Goal: Information Seeking & Learning: Find specific fact

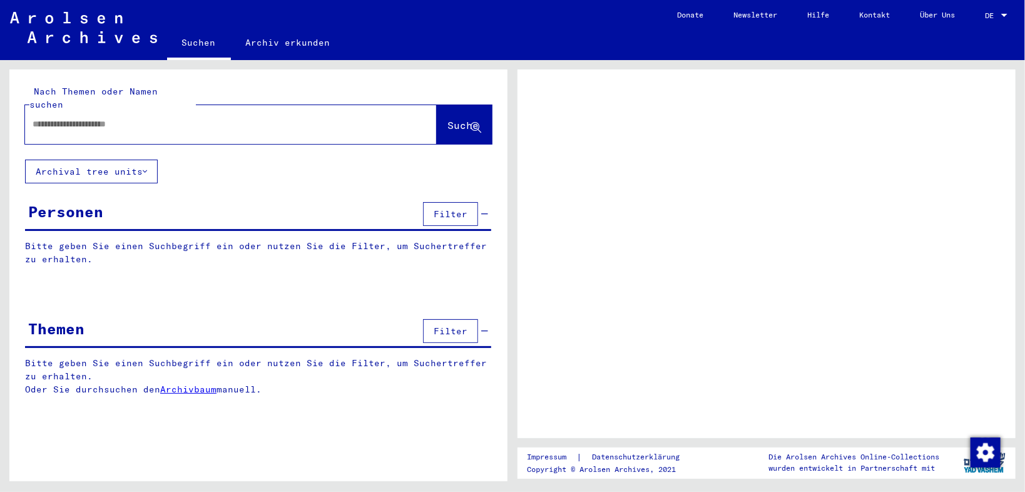
click at [206, 118] on input "text" at bounding box center [220, 124] width 374 height 13
type input "*********"
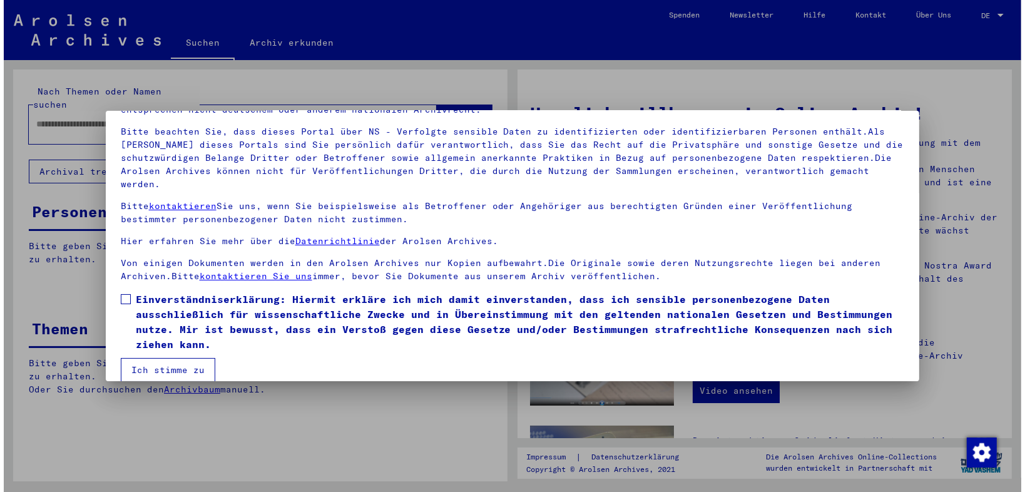
scroll to position [78, 0]
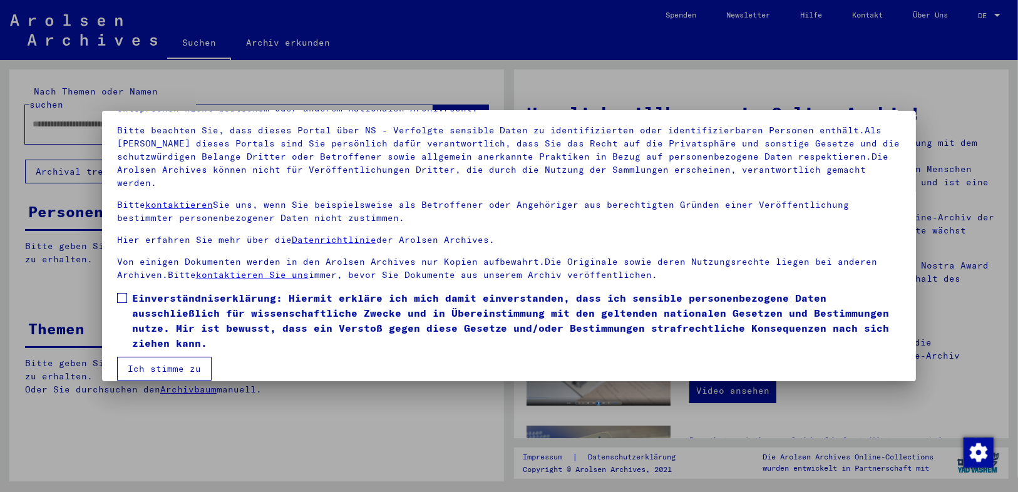
click at [123, 293] on span at bounding box center [122, 298] width 10 height 10
click at [165, 361] on button "Ich stimme zu" at bounding box center [164, 369] width 95 height 24
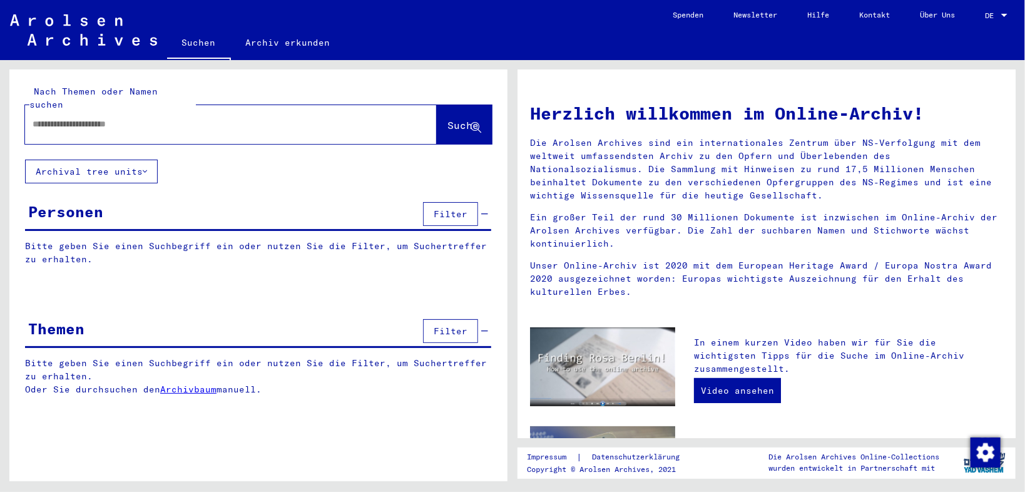
click at [134, 118] on input "text" at bounding box center [216, 124] width 367 height 13
type input "*********"
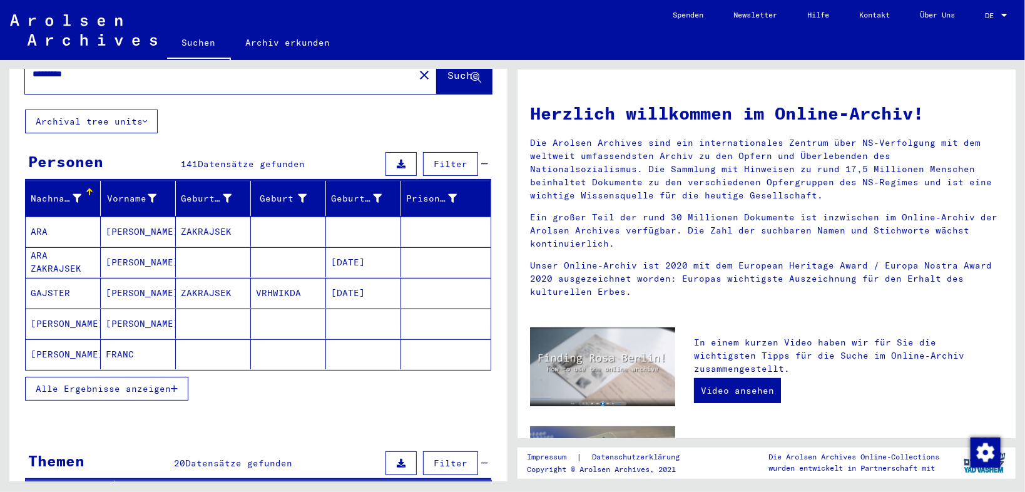
scroll to position [100, 0]
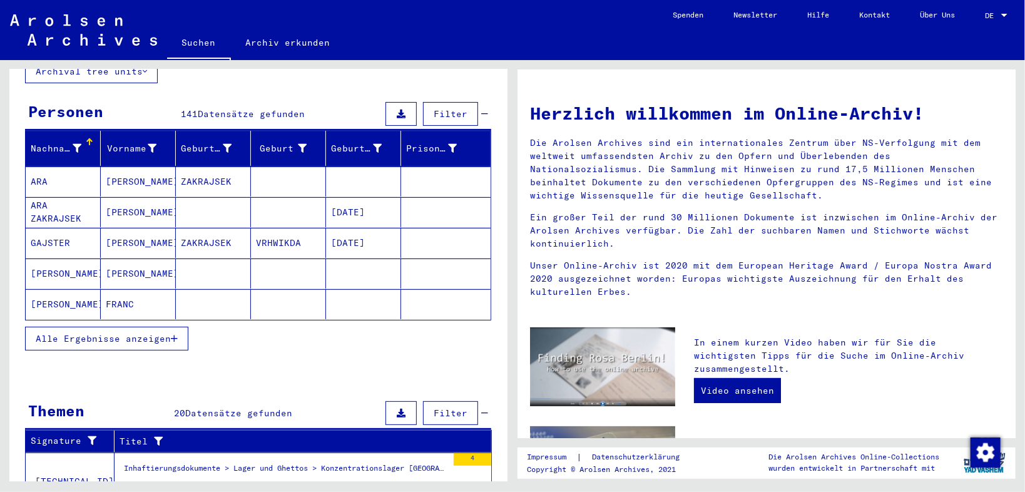
click at [173, 334] on icon "button" at bounding box center [174, 338] width 7 height 9
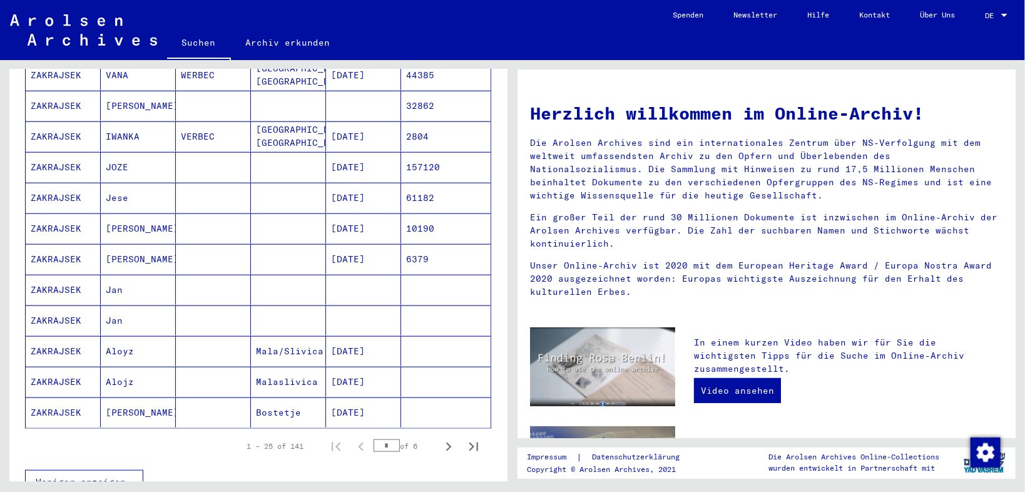
scroll to position [701, 0]
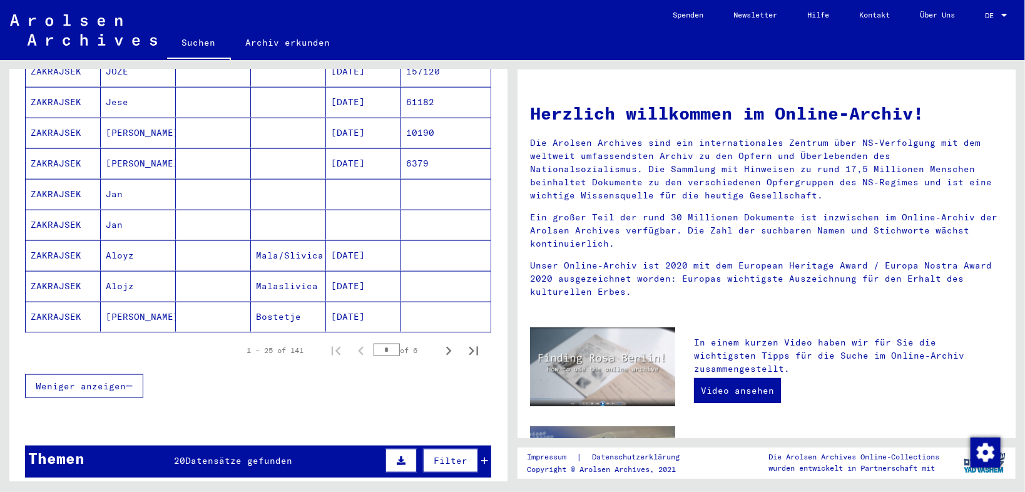
click at [440, 342] on icon "Next page" at bounding box center [449, 351] width 18 height 18
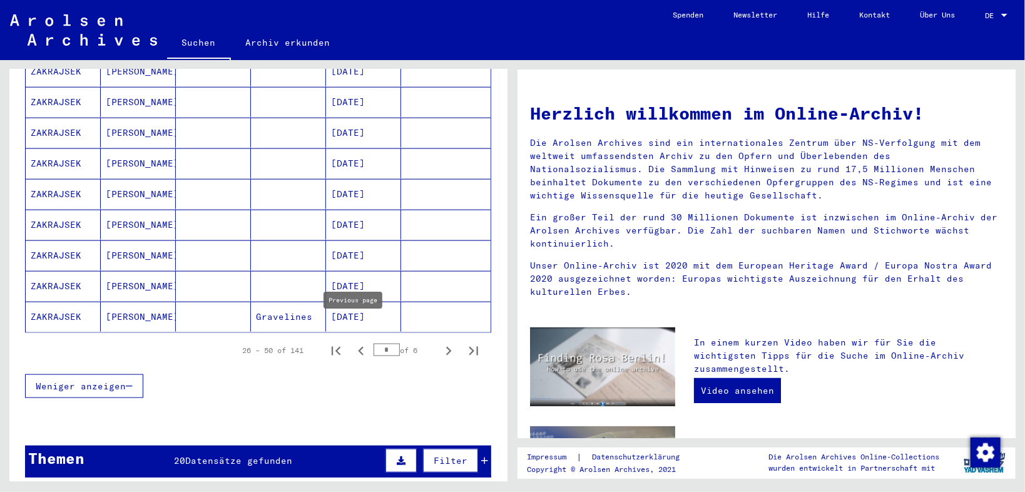
click at [352, 342] on icon "Previous page" at bounding box center [361, 351] width 18 height 18
type input "*"
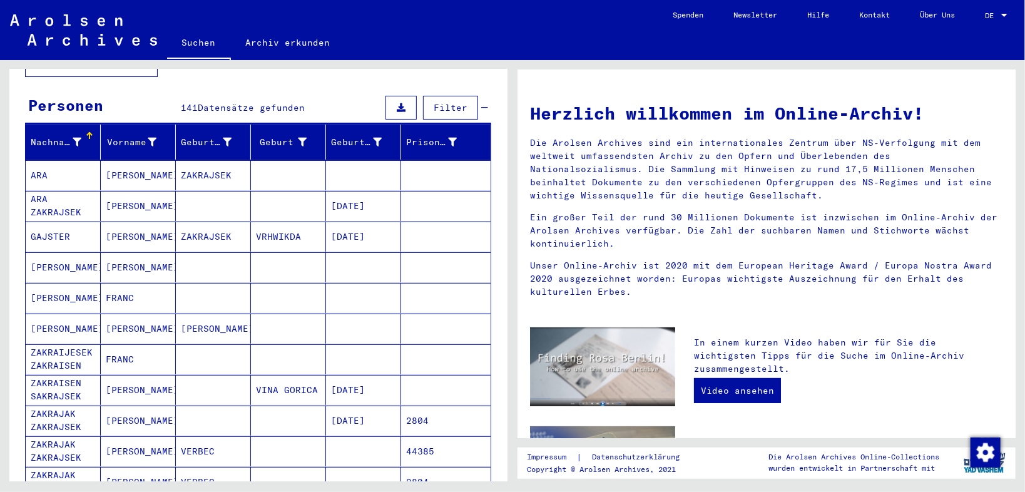
scroll to position [100, 0]
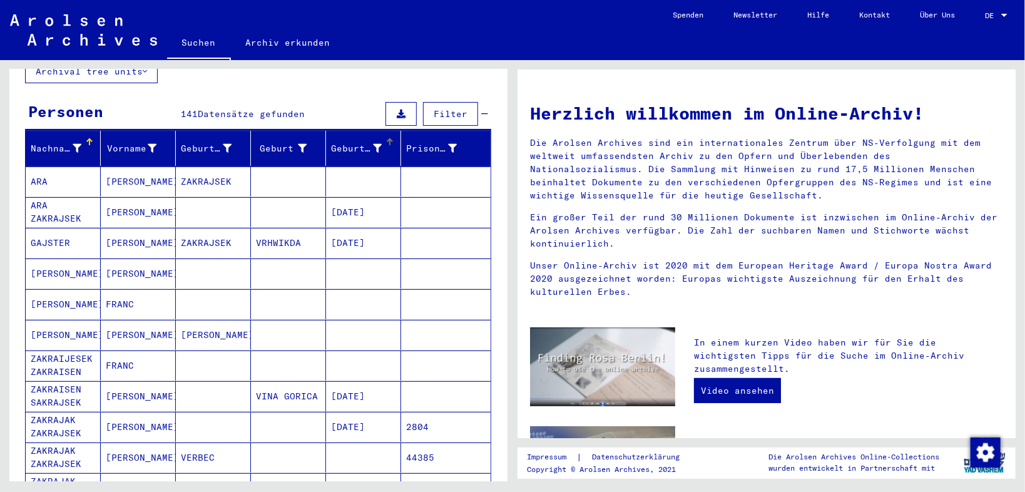
click at [376, 144] on icon at bounding box center [377, 148] width 9 height 9
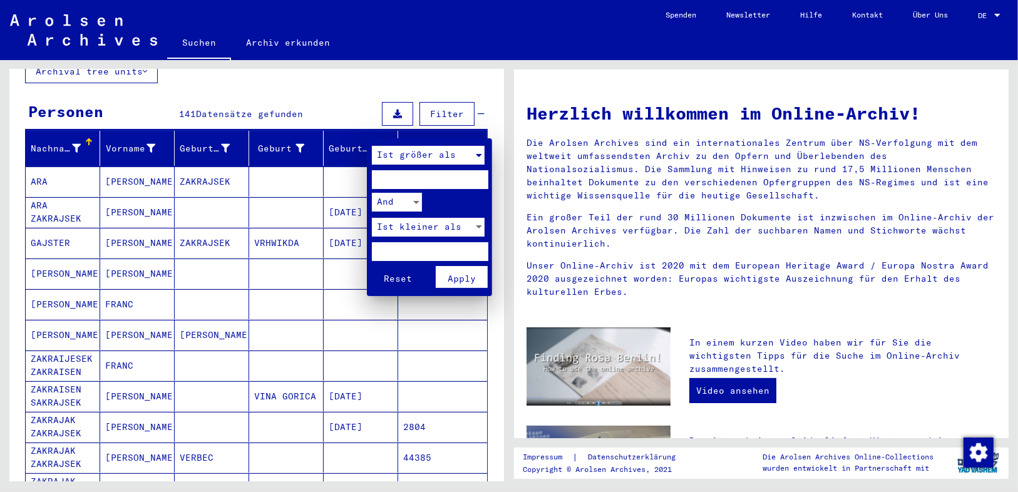
click at [402, 159] on span "Ist größer als" at bounding box center [416, 154] width 79 height 11
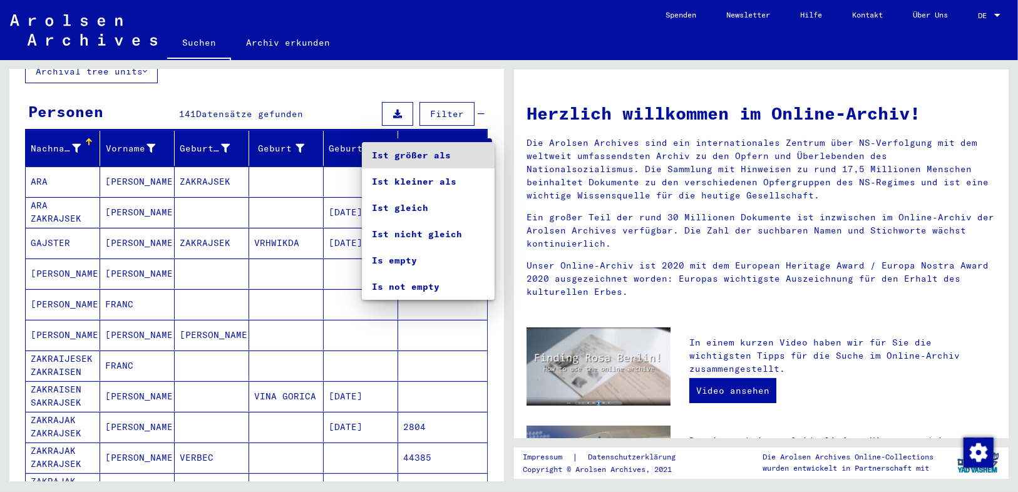
click at [401, 158] on span "Ist größer als" at bounding box center [428, 155] width 113 height 26
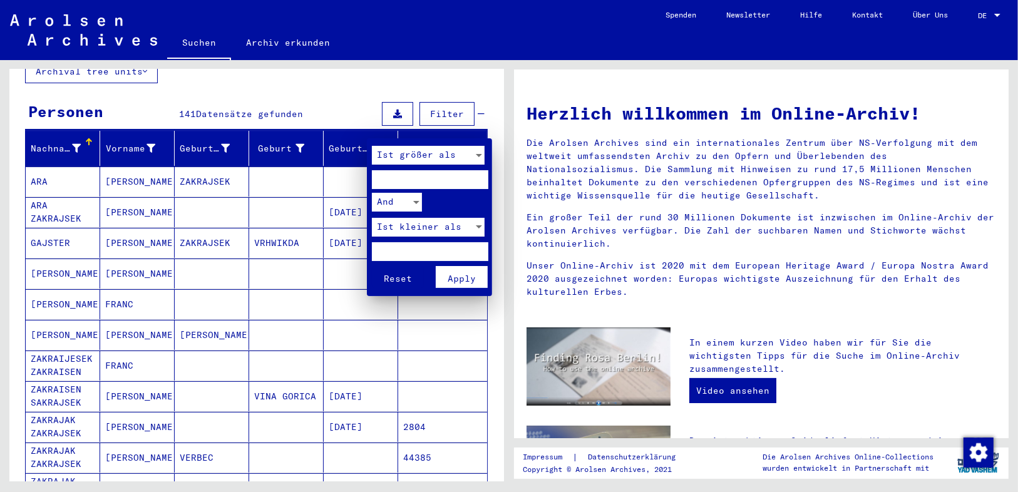
click at [404, 180] on input "number" at bounding box center [430, 179] width 116 height 19
type input "****"
click at [458, 276] on span "Apply" at bounding box center [462, 278] width 28 height 11
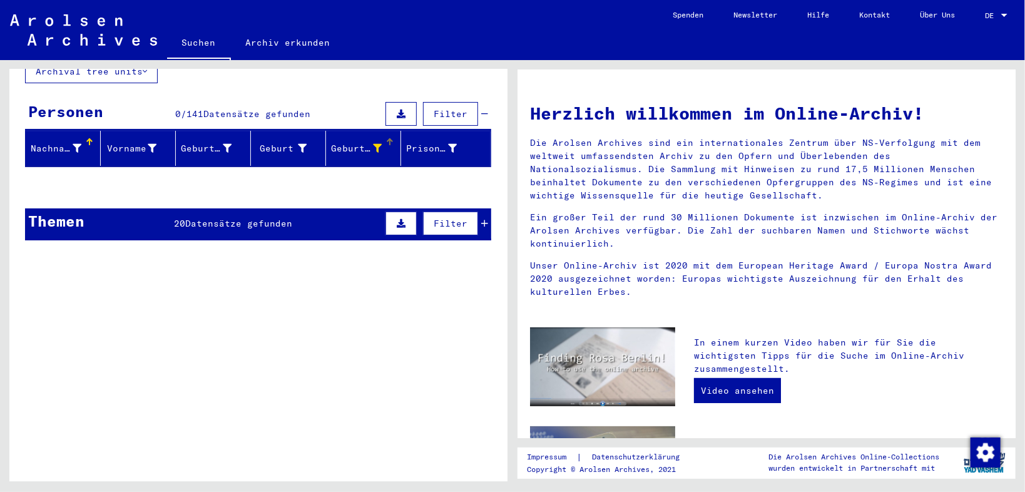
click at [384, 138] on div "Geburtsdatum" at bounding box center [365, 148] width 69 height 20
click at [373, 144] on icon at bounding box center [377, 148] width 9 height 9
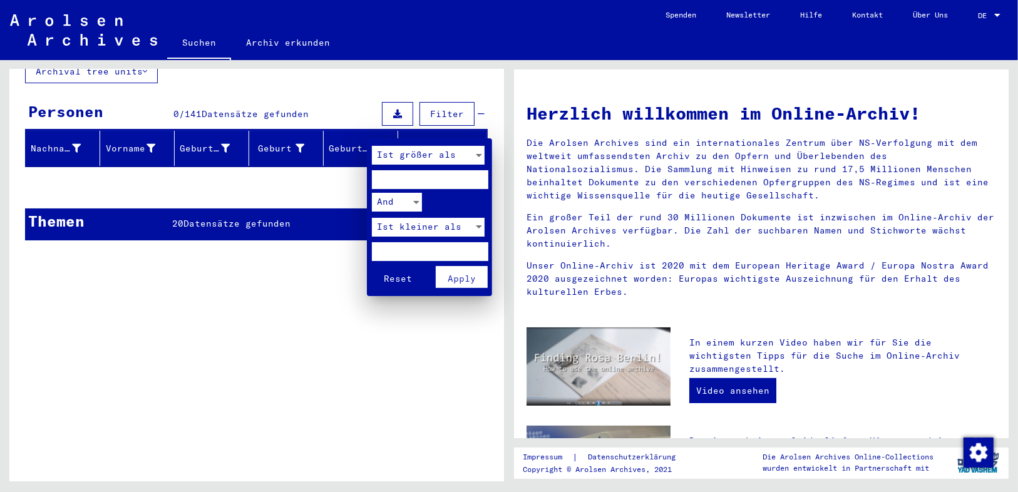
click at [464, 154] on div "Ist größer als" at bounding box center [422, 155] width 101 height 19
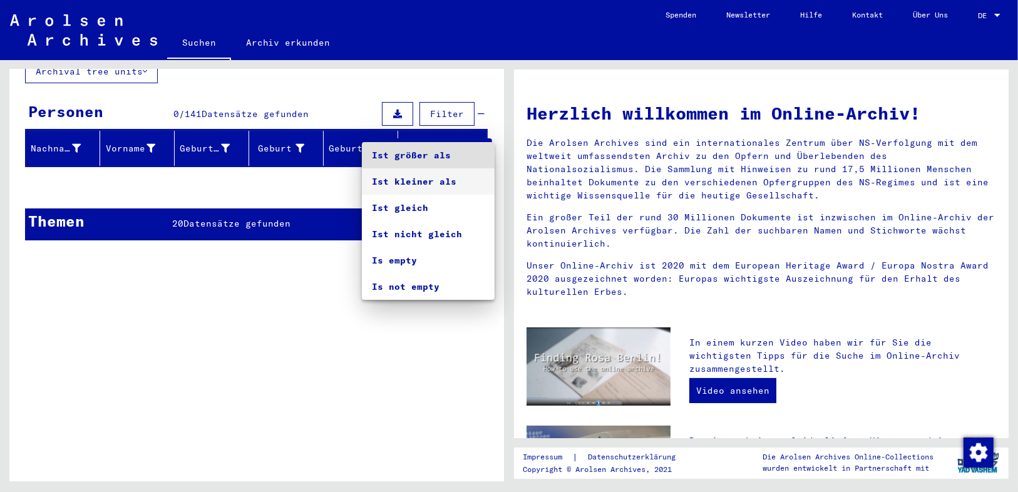
click at [427, 180] on span "Ist kleiner als" at bounding box center [428, 181] width 113 height 26
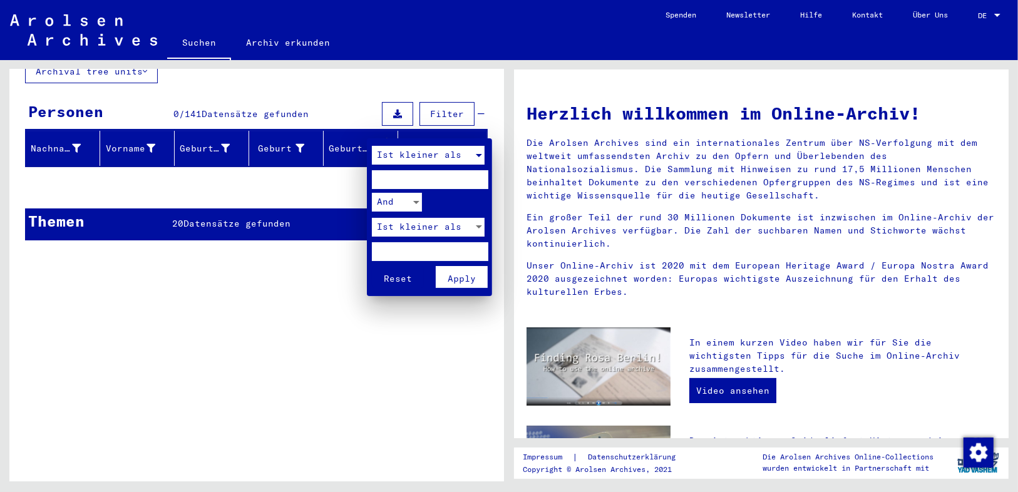
click at [453, 266] on button "Apply" at bounding box center [462, 277] width 52 height 22
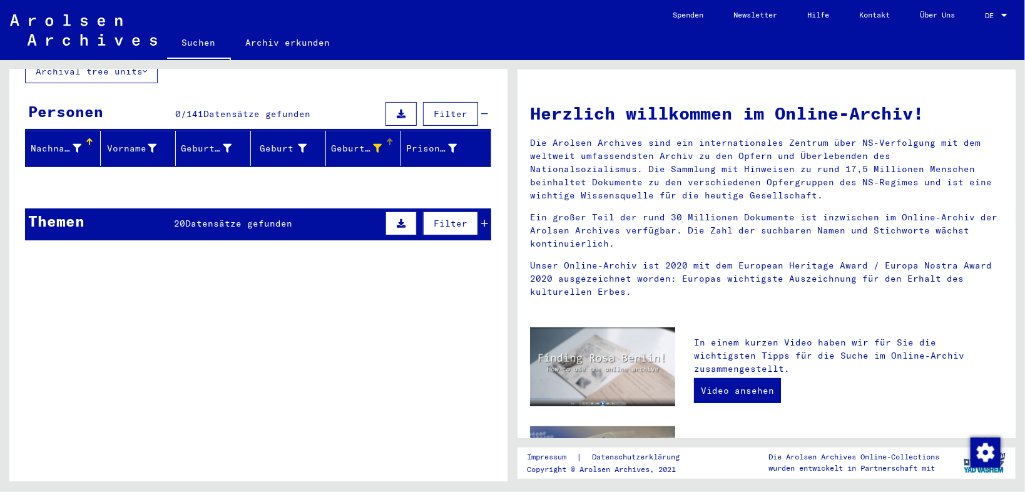
click at [375, 144] on icon at bounding box center [377, 148] width 9 height 9
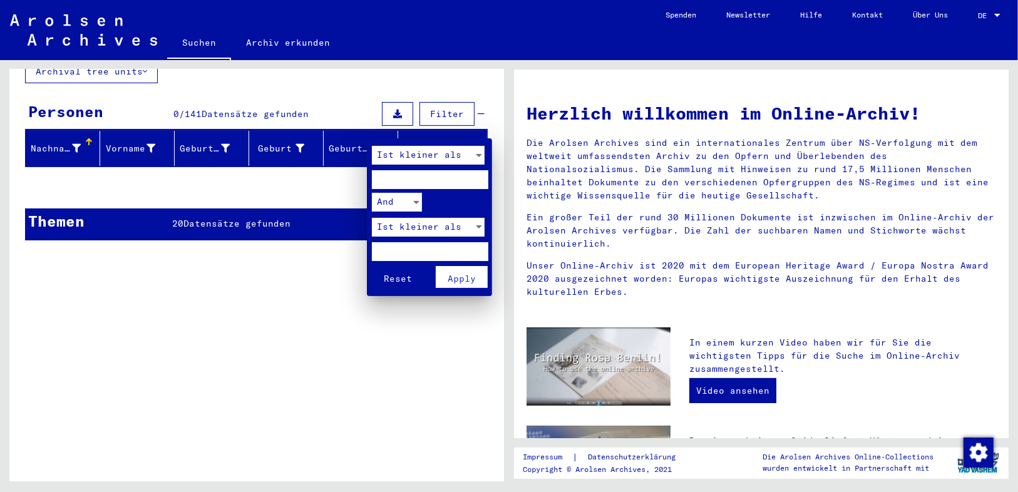
click at [436, 156] on span "Ist kleiner als" at bounding box center [419, 154] width 85 height 11
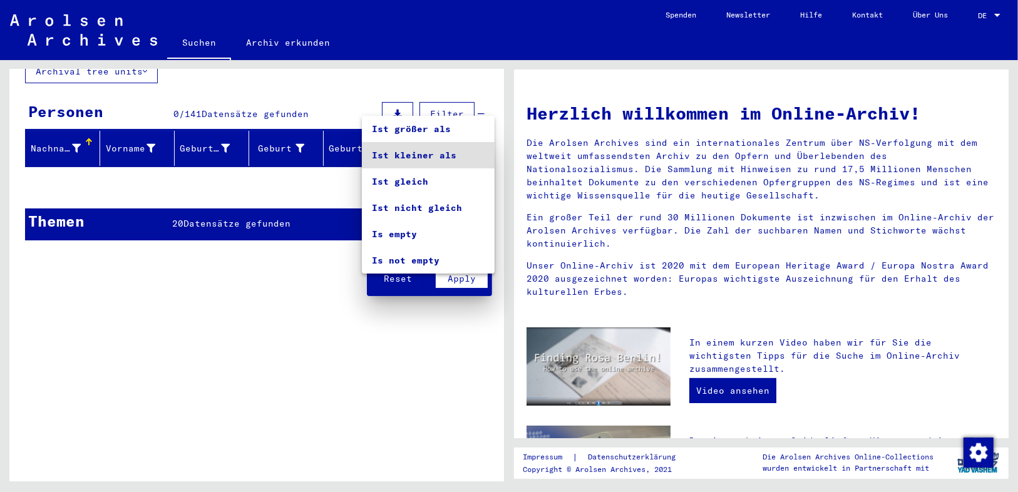
drag, startPoint x: 324, startPoint y: 168, endPoint x: 331, endPoint y: 170, distance: 7.0
click at [325, 168] on div at bounding box center [509, 246] width 1018 height 492
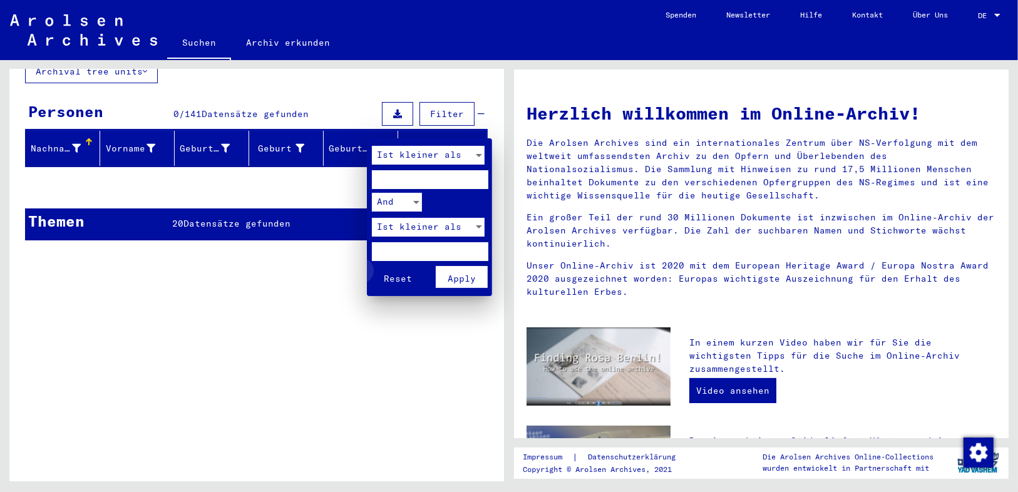
click at [401, 276] on span "Reset" at bounding box center [398, 278] width 28 height 11
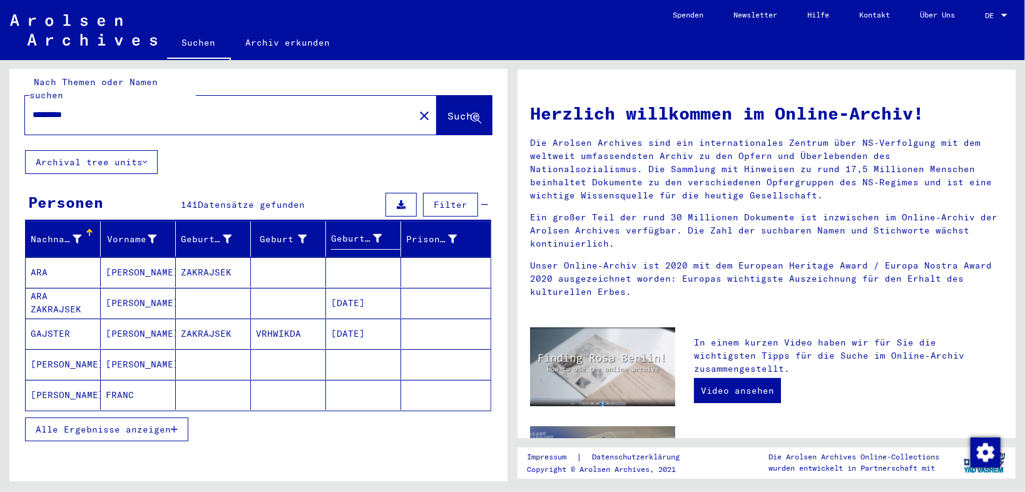
scroll to position [0, 0]
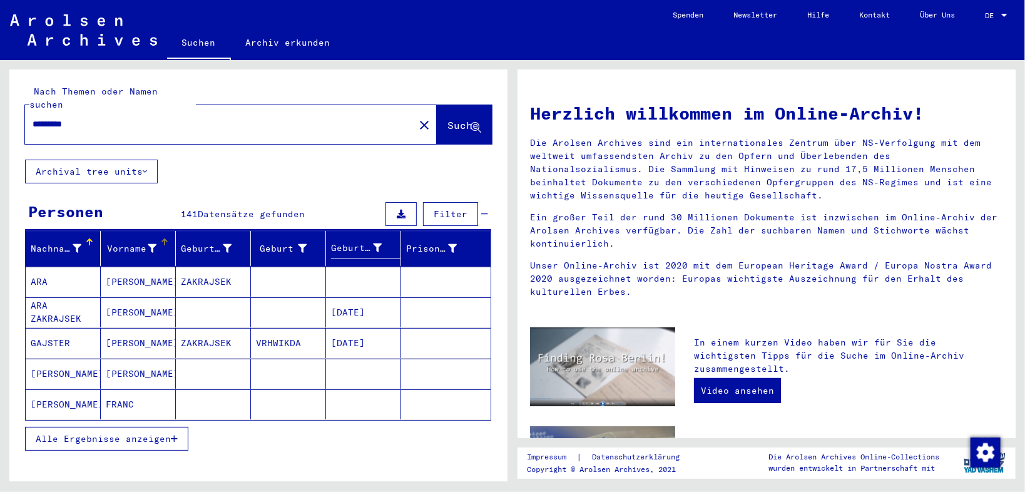
click at [151, 244] on icon at bounding box center [152, 248] width 9 height 9
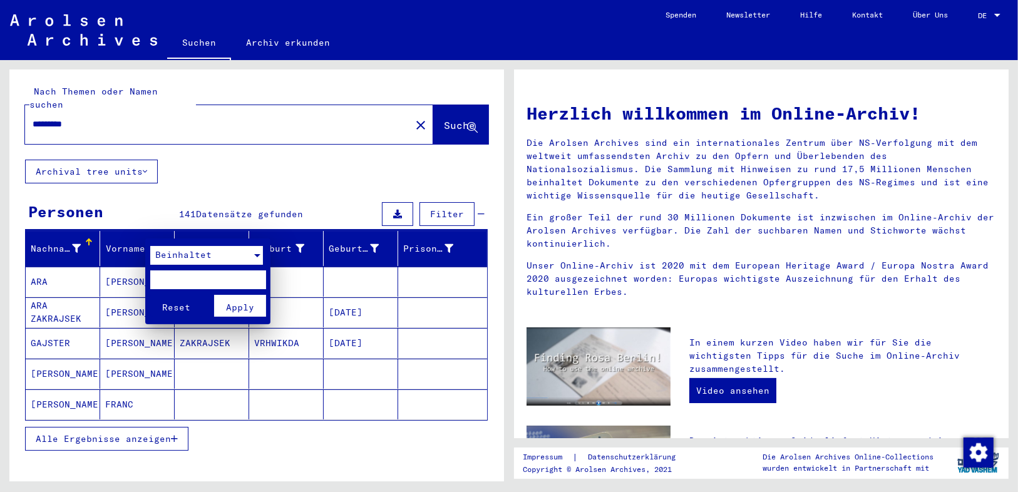
click at [195, 253] on span "Beinhaltet" at bounding box center [183, 254] width 56 height 11
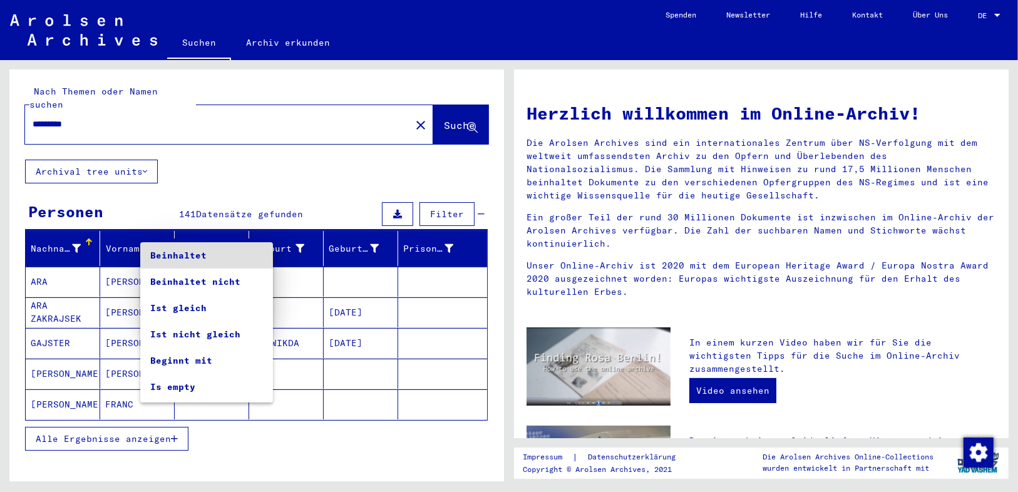
click at [195, 253] on span "Beinhaltet" at bounding box center [206, 255] width 113 height 26
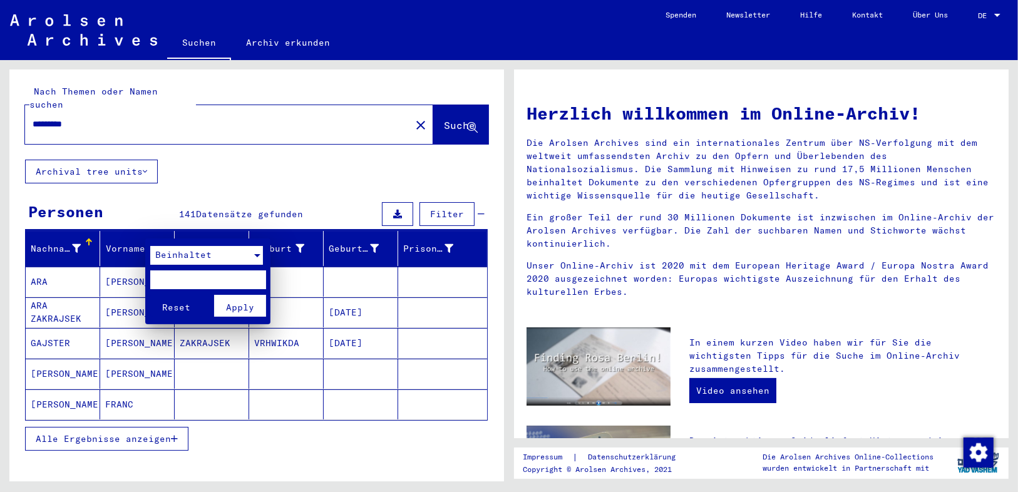
click at [196, 278] on input "text" at bounding box center [208, 279] width 116 height 19
type input "******"
click at [150, 295] on button "Reset" at bounding box center [176, 306] width 52 height 22
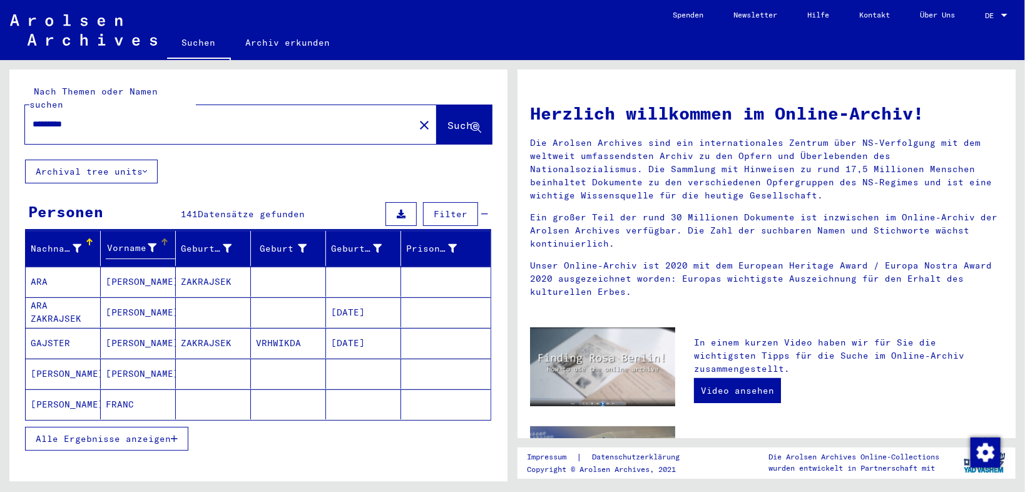
click at [164, 239] on div at bounding box center [164, 242] width 1 height 6
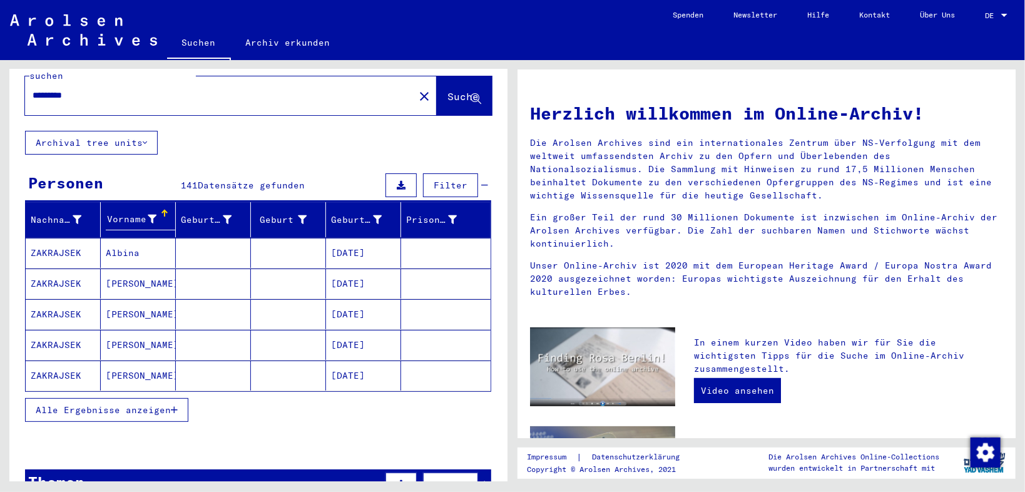
scroll to position [50, 0]
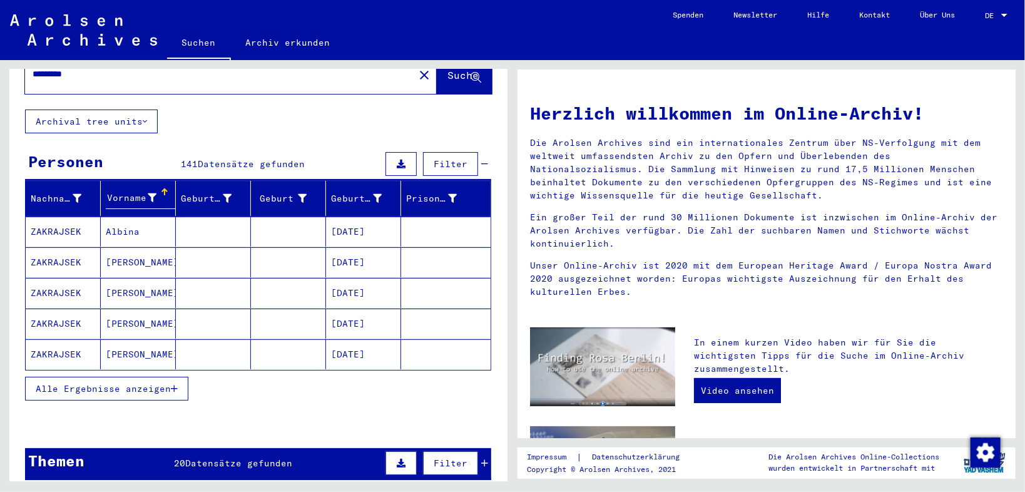
click at [166, 383] on span "Alle Ergebnisse anzeigen" at bounding box center [103, 388] width 135 height 11
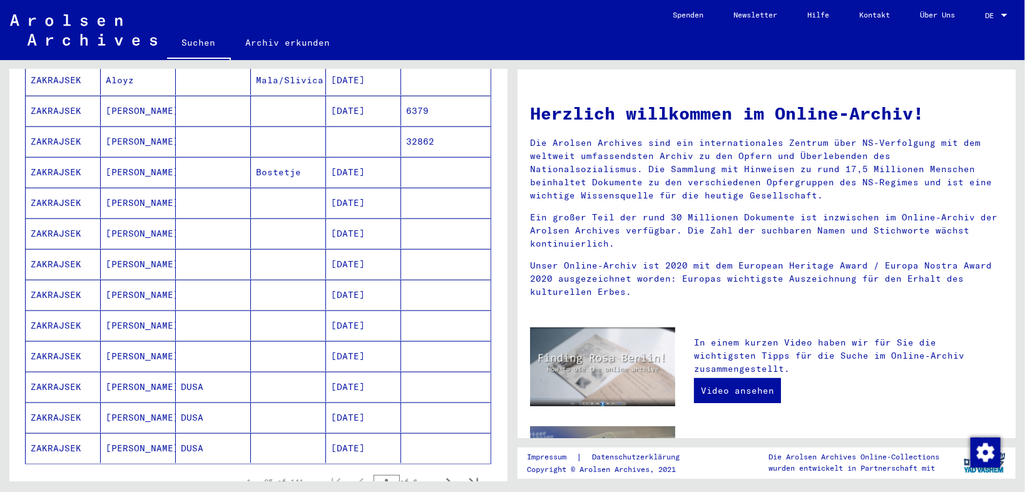
scroll to position [701, 0]
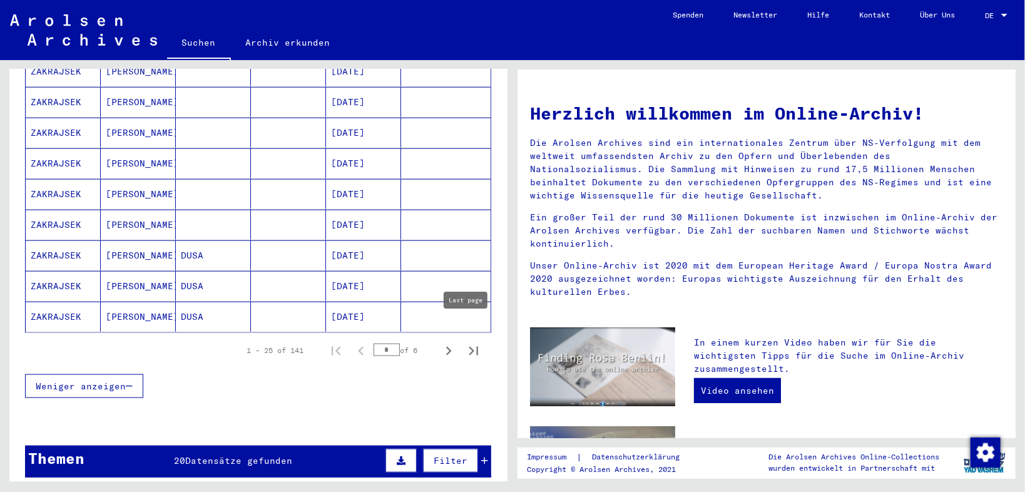
click at [465, 342] on icon "Last page" at bounding box center [474, 351] width 18 height 18
type input "*"
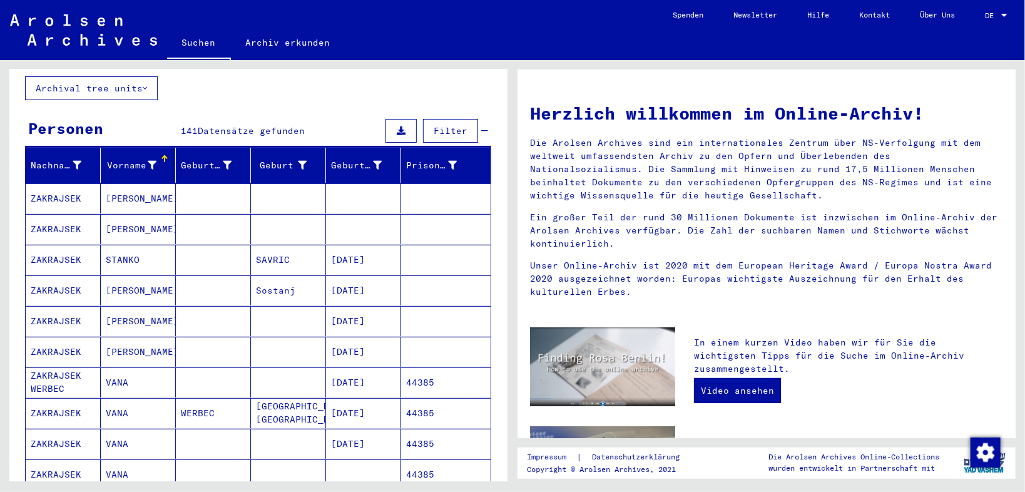
scroll to position [0, 0]
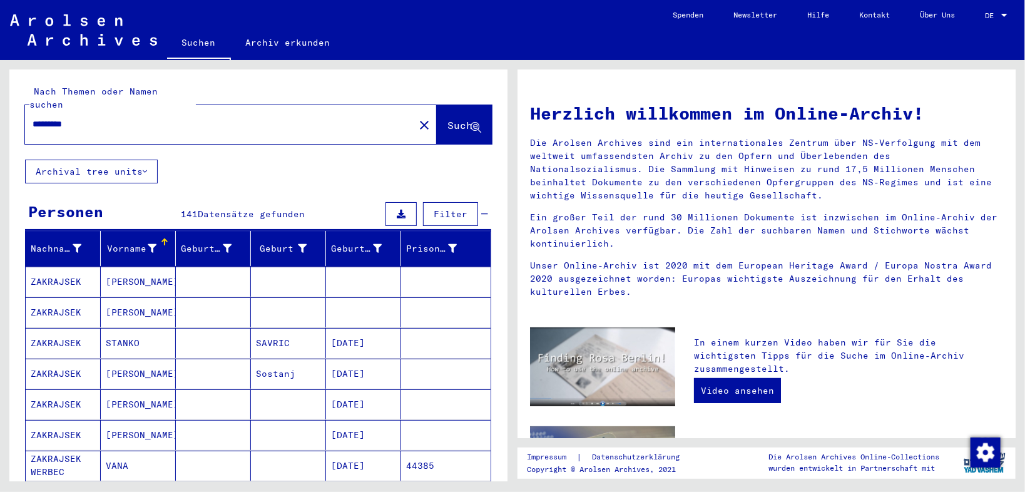
click at [46, 118] on input "*********" at bounding box center [216, 124] width 367 height 13
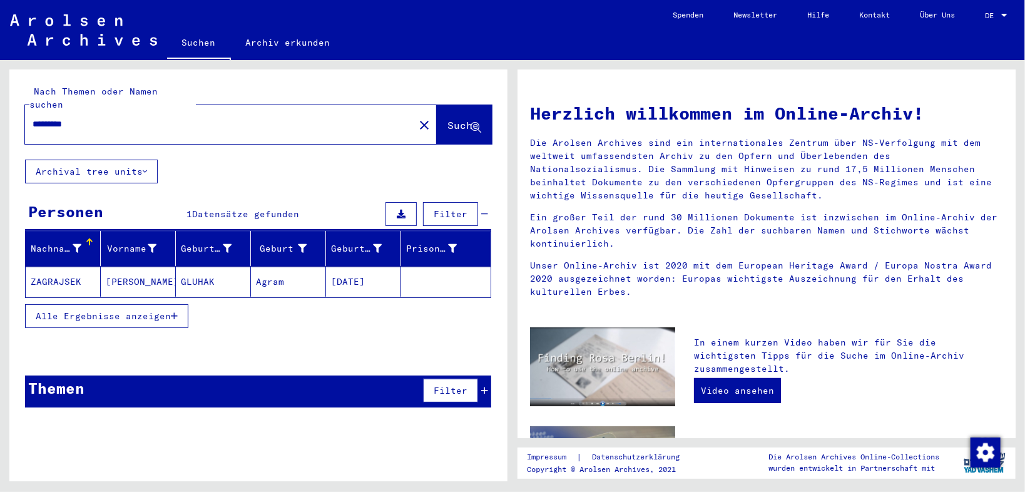
click at [33, 118] on input "*********" at bounding box center [216, 124] width 367 height 13
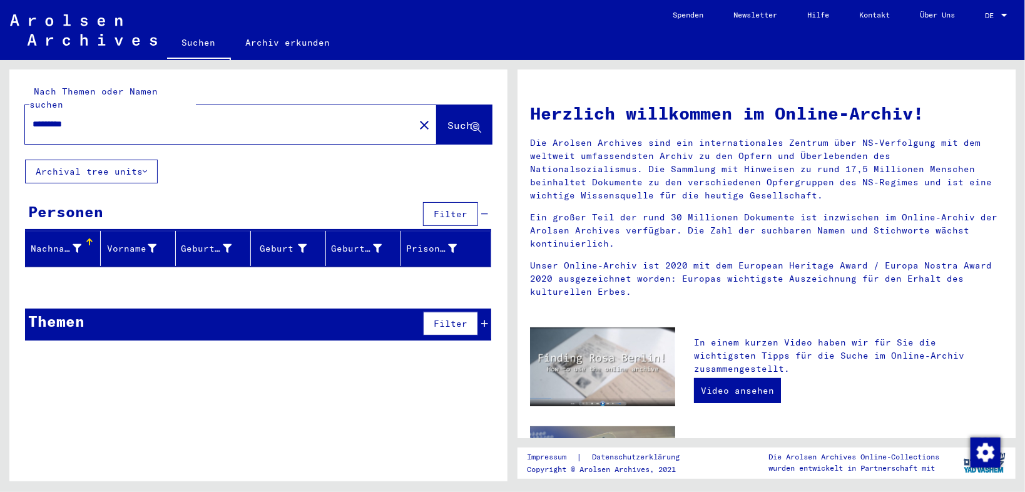
click at [66, 118] on input "*********" at bounding box center [216, 124] width 367 height 13
click at [49, 118] on input "********" at bounding box center [216, 124] width 367 height 13
type input "********"
